Goal: Task Accomplishment & Management: Manage account settings

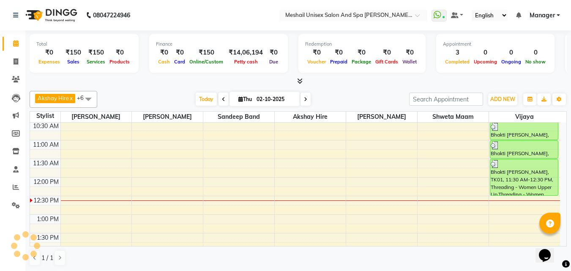
scroll to position [42, 0]
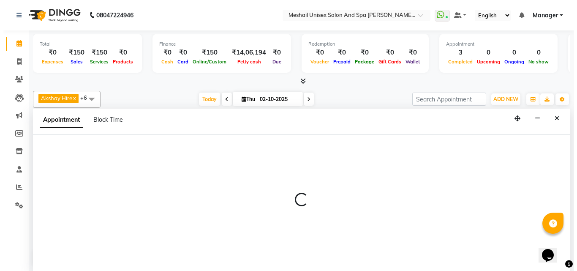
scroll to position [0, 0]
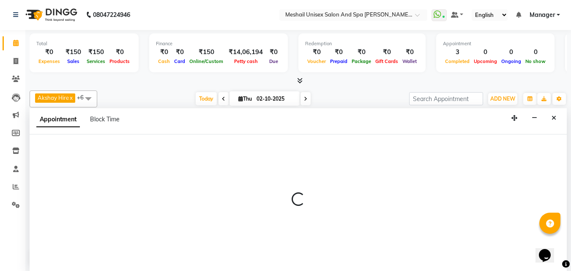
select select "52969"
select select "660"
select select "tentative"
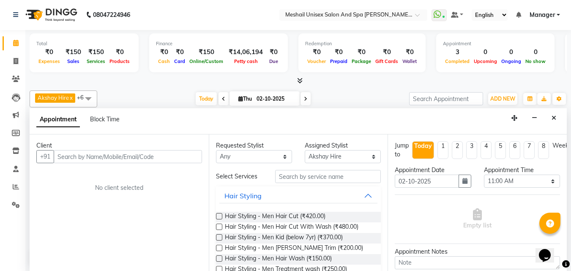
click at [159, 158] on input "text" at bounding box center [128, 156] width 148 height 13
type input "9970255715"
click at [182, 154] on span "Add Client" at bounding box center [184, 157] width 28 height 8
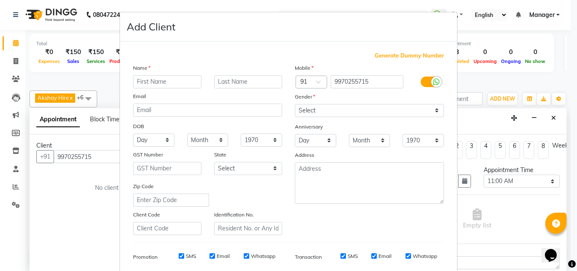
click at [164, 84] on input "text" at bounding box center [167, 81] width 68 height 13
type input "[DEMOGRAPHIC_DATA]"
click at [236, 77] on input "text" at bounding box center [248, 81] width 68 height 13
type input "[PERSON_NAME]"
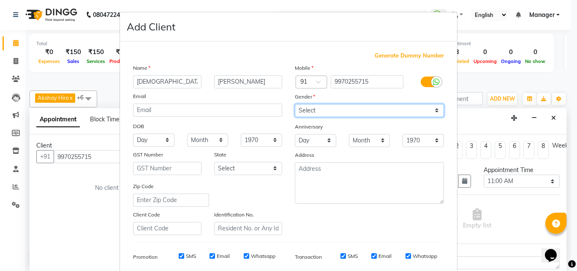
click at [310, 113] on select "Select [DEMOGRAPHIC_DATA] [DEMOGRAPHIC_DATA] Other Prefer Not To Say" at bounding box center [369, 110] width 149 height 13
select select "[DEMOGRAPHIC_DATA]"
click at [295, 104] on select "Select [DEMOGRAPHIC_DATA] [DEMOGRAPHIC_DATA] Other Prefer Not To Say" at bounding box center [369, 110] width 149 height 13
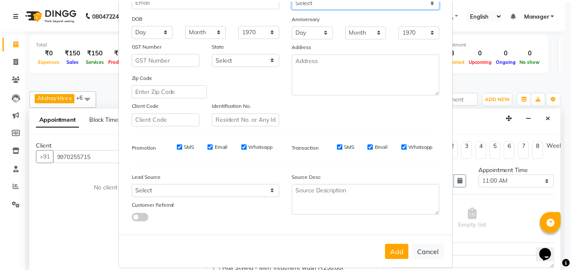
scroll to position [119, 0]
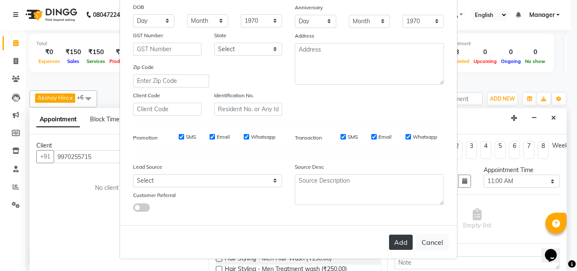
click at [403, 239] on button "Add" at bounding box center [401, 242] width 24 height 15
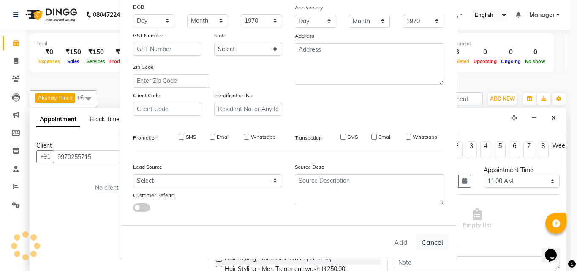
select select
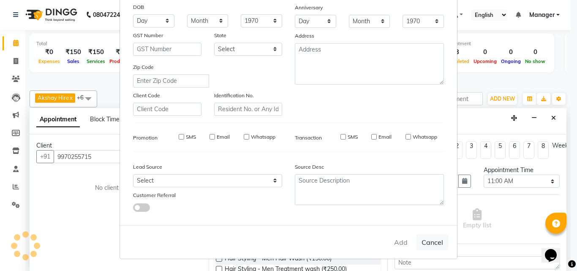
select select
checkbox input "false"
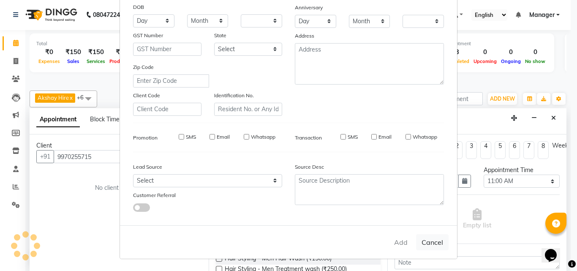
checkbox input "false"
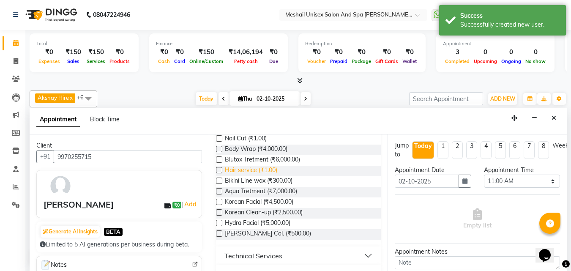
scroll to position [465, 0]
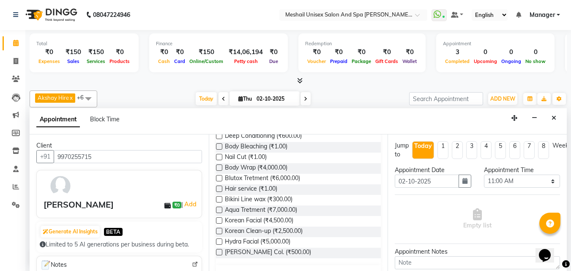
click at [221, 129] on label at bounding box center [219, 125] width 6 height 6
click at [221, 129] on input "checkbox" at bounding box center [218, 125] width 5 height 5
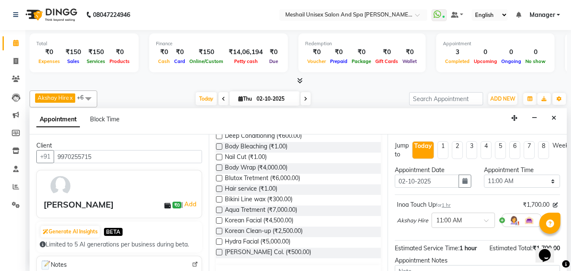
checkbox input "false"
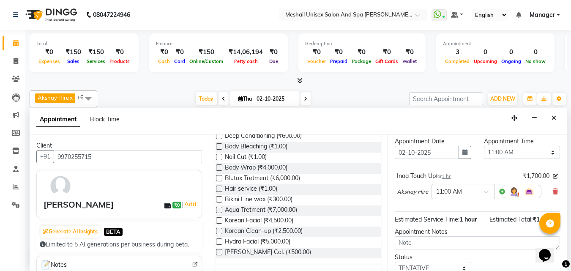
scroll to position [92, 0]
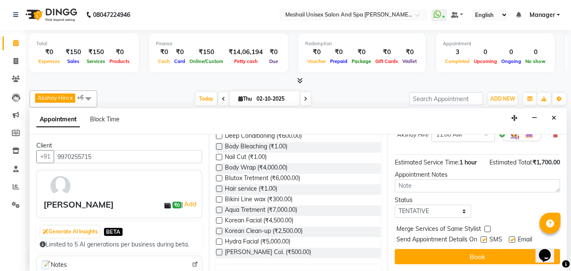
click at [485, 236] on label at bounding box center [484, 239] width 6 height 6
click at [485, 238] on input "checkbox" at bounding box center [483, 240] width 5 height 5
checkbox input "false"
click at [514, 236] on label at bounding box center [512, 239] width 6 height 6
click at [514, 238] on input "checkbox" at bounding box center [511, 240] width 5 height 5
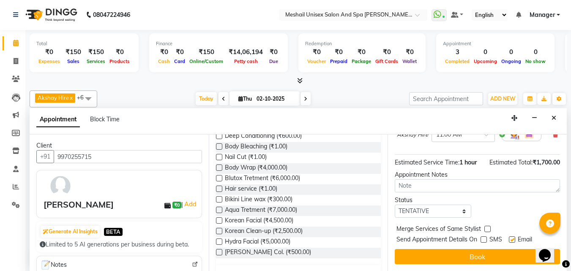
checkbox input "false"
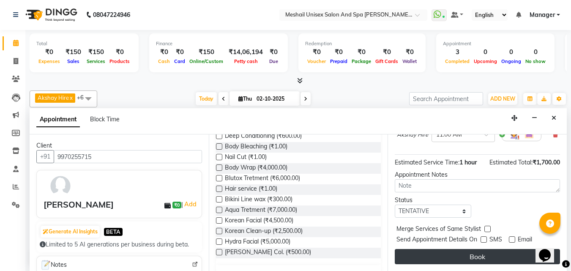
click at [514, 249] on button "Book" at bounding box center [477, 256] width 165 height 15
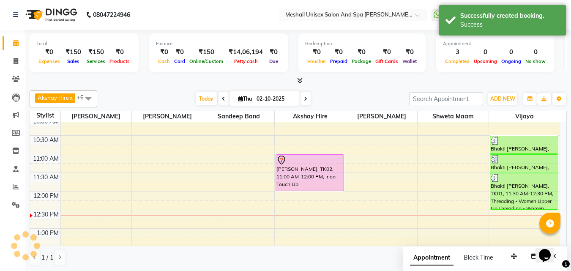
scroll to position [0, 0]
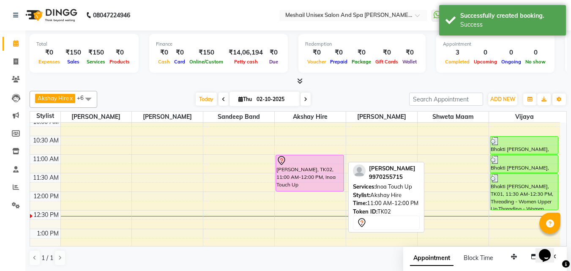
click at [285, 169] on div "[PERSON_NAME], TK02, 11:00 AM-12:00 PM, Inoa Touch Up" at bounding box center [310, 173] width 68 height 36
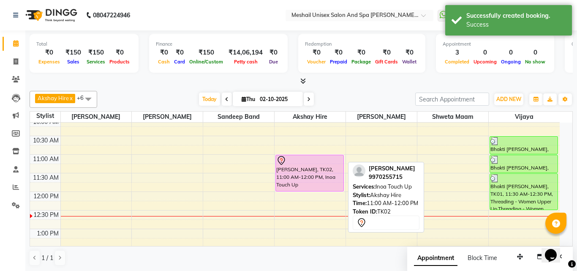
select select "7"
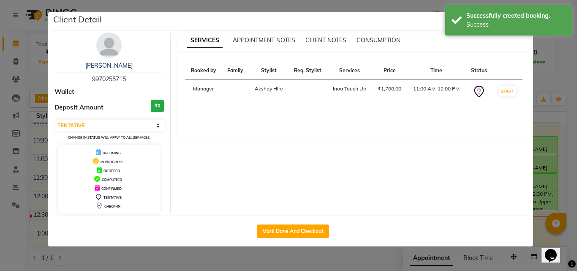
click at [304, 224] on div "Mark Done And Checkout" at bounding box center [292, 231] width 481 height 31
click at [306, 234] on button "Mark Done And Checkout" at bounding box center [293, 231] width 72 height 14
select select "service"
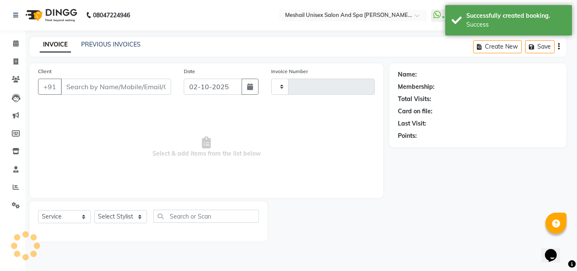
type input "2881"
select select "6713"
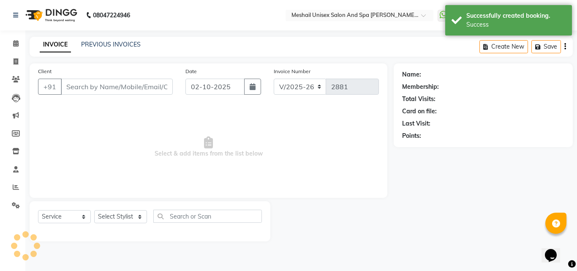
type input "9970255715"
select select "52969"
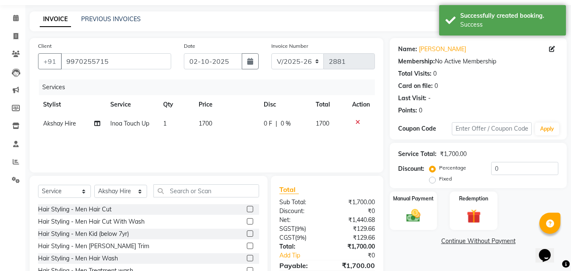
scroll to position [68, 0]
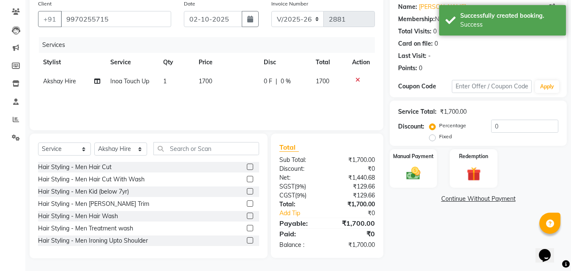
click at [338, 229] on div "₹0" at bounding box center [354, 234] width 54 height 10
click at [446, 189] on div "Name: [PERSON_NAME] Membership: No Active Membership Total Visits: 0 Card on fi…" at bounding box center [481, 127] width 183 height 263
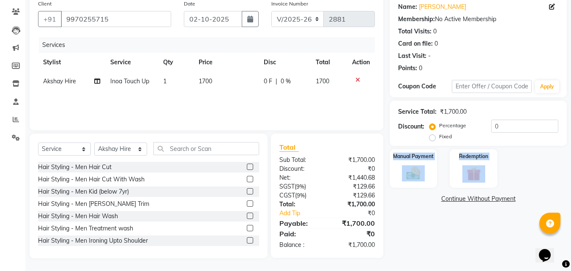
click at [414, 197] on link "Continue Without Payment" at bounding box center [478, 198] width 174 height 9
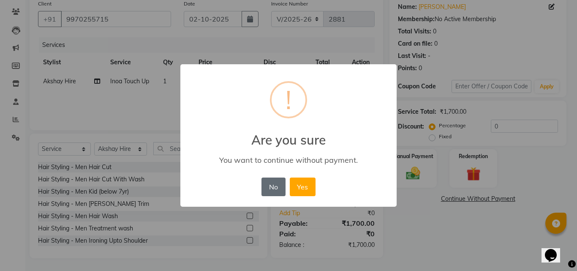
click at [275, 189] on button "No" at bounding box center [274, 187] width 24 height 19
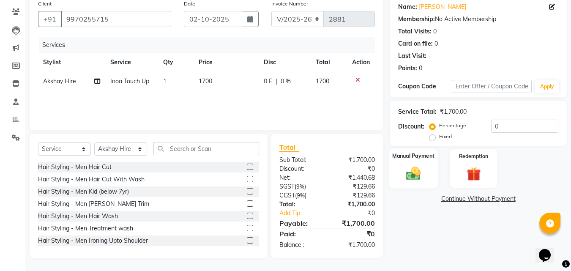
click at [405, 178] on img at bounding box center [414, 173] width 24 height 17
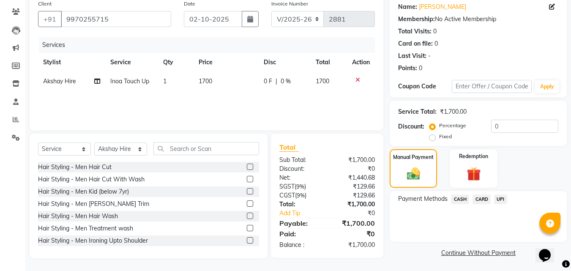
click at [499, 198] on span "UPI" at bounding box center [500, 199] width 13 height 10
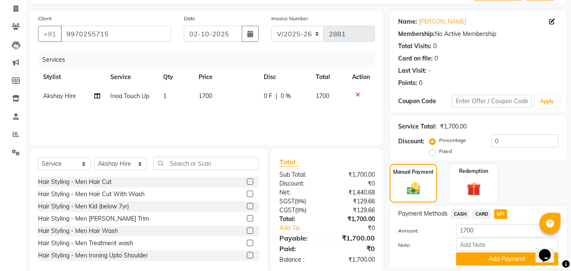
scroll to position [81, 0]
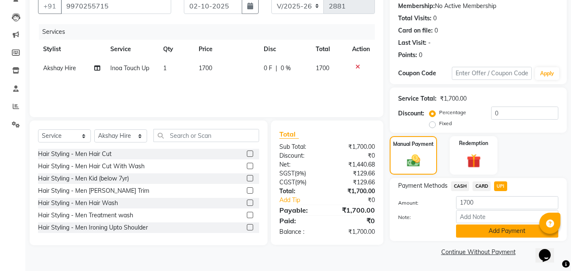
click at [492, 232] on button "Add Payment" at bounding box center [507, 230] width 102 height 13
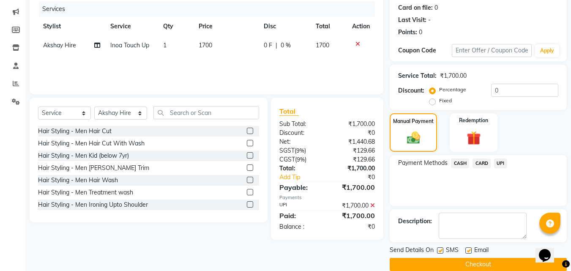
scroll to position [116, 0]
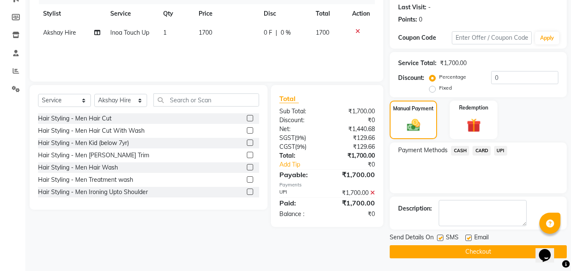
click at [439, 236] on label at bounding box center [440, 238] width 6 height 6
click at [439, 236] on input "checkbox" at bounding box center [439, 237] width 5 height 5
checkbox input "false"
click at [469, 238] on label at bounding box center [468, 238] width 6 height 6
click at [469, 238] on input "checkbox" at bounding box center [467, 237] width 5 height 5
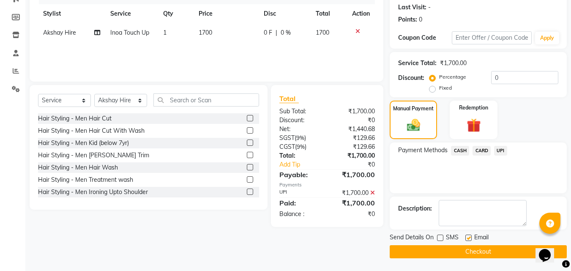
checkbox input "false"
click at [460, 251] on button "Checkout" at bounding box center [478, 251] width 177 height 13
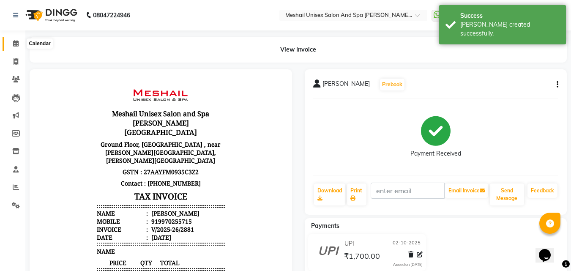
click at [15, 44] on icon at bounding box center [15, 43] width 5 height 6
